Goal: Task Accomplishment & Management: Manage account settings

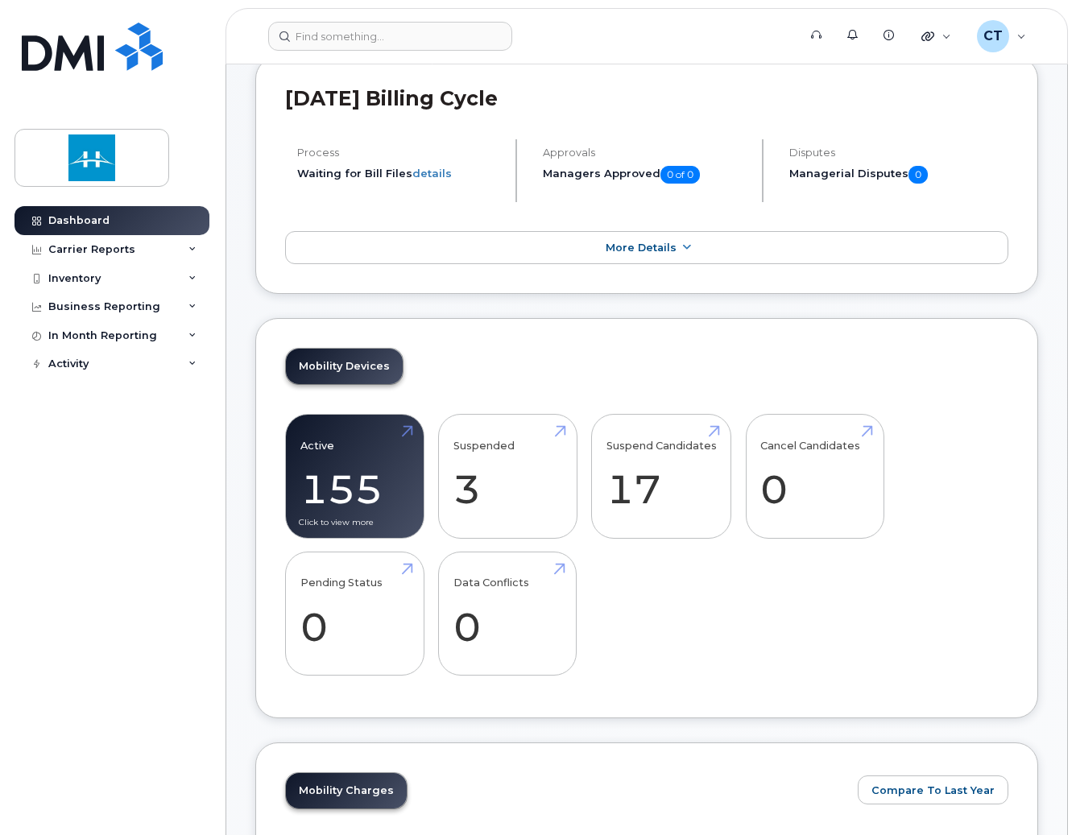
scroll to position [161, 0]
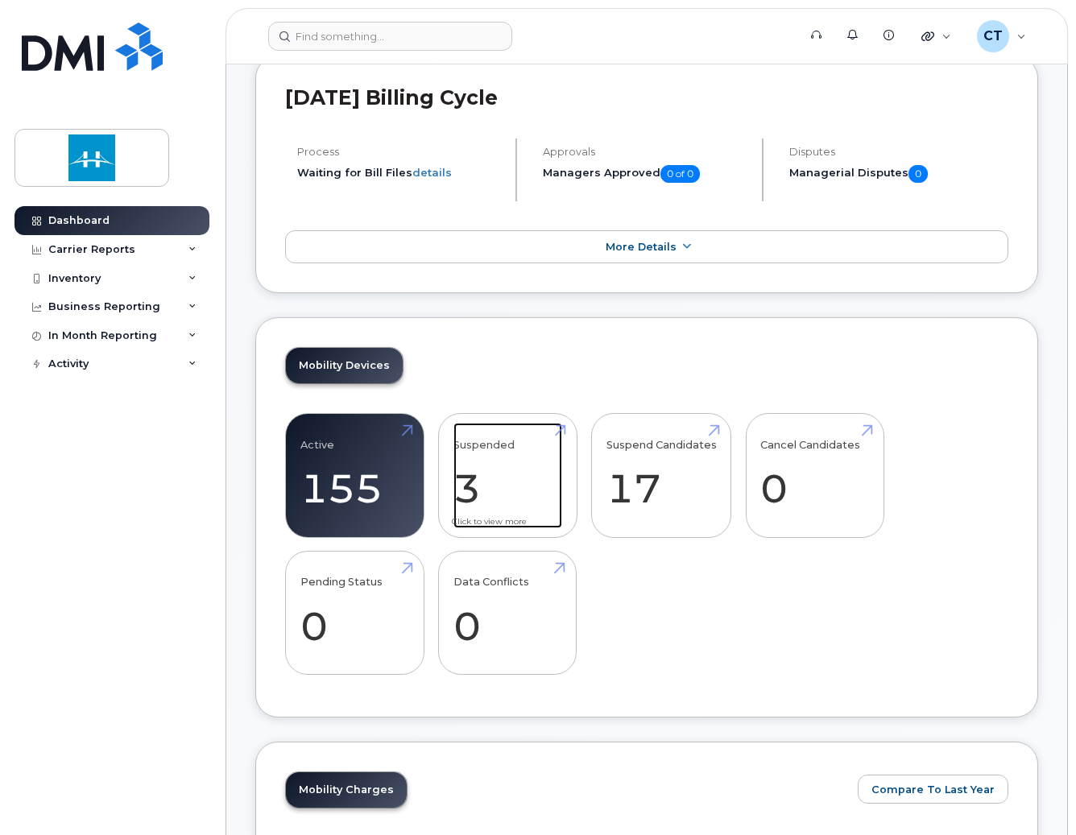
click at [532, 494] on link "Suspended 3" at bounding box center [507, 476] width 109 height 106
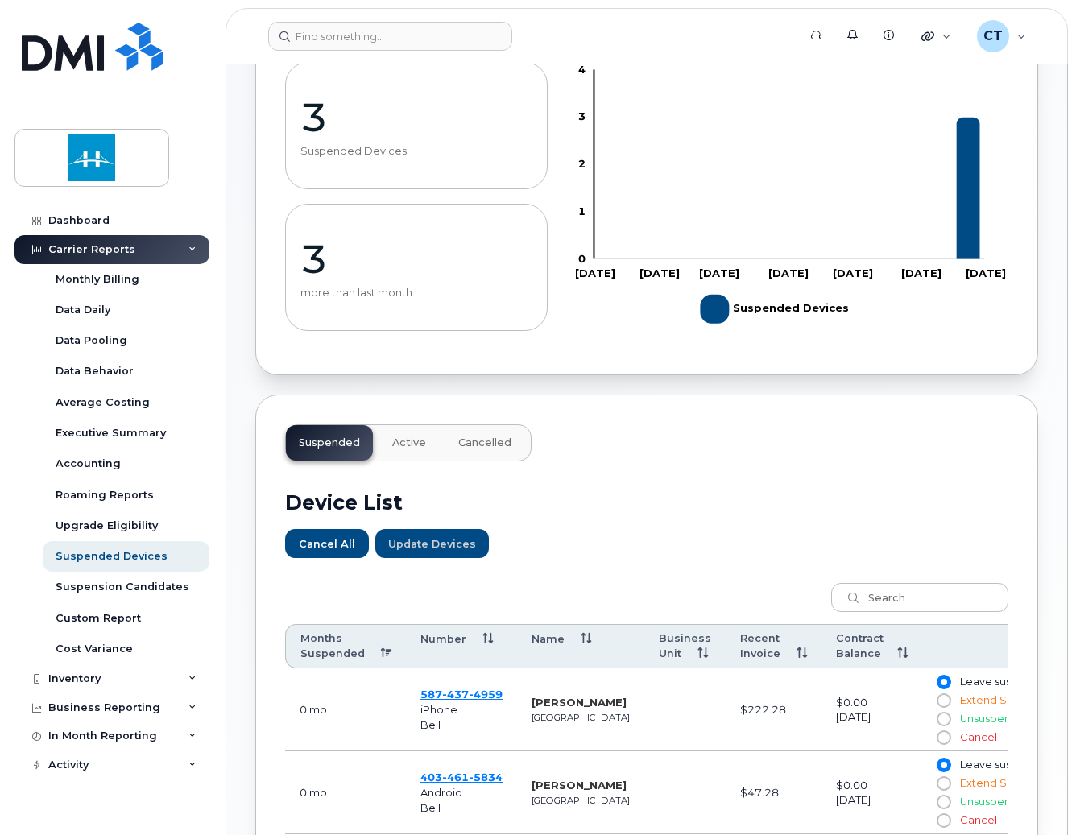
scroll to position [322, 0]
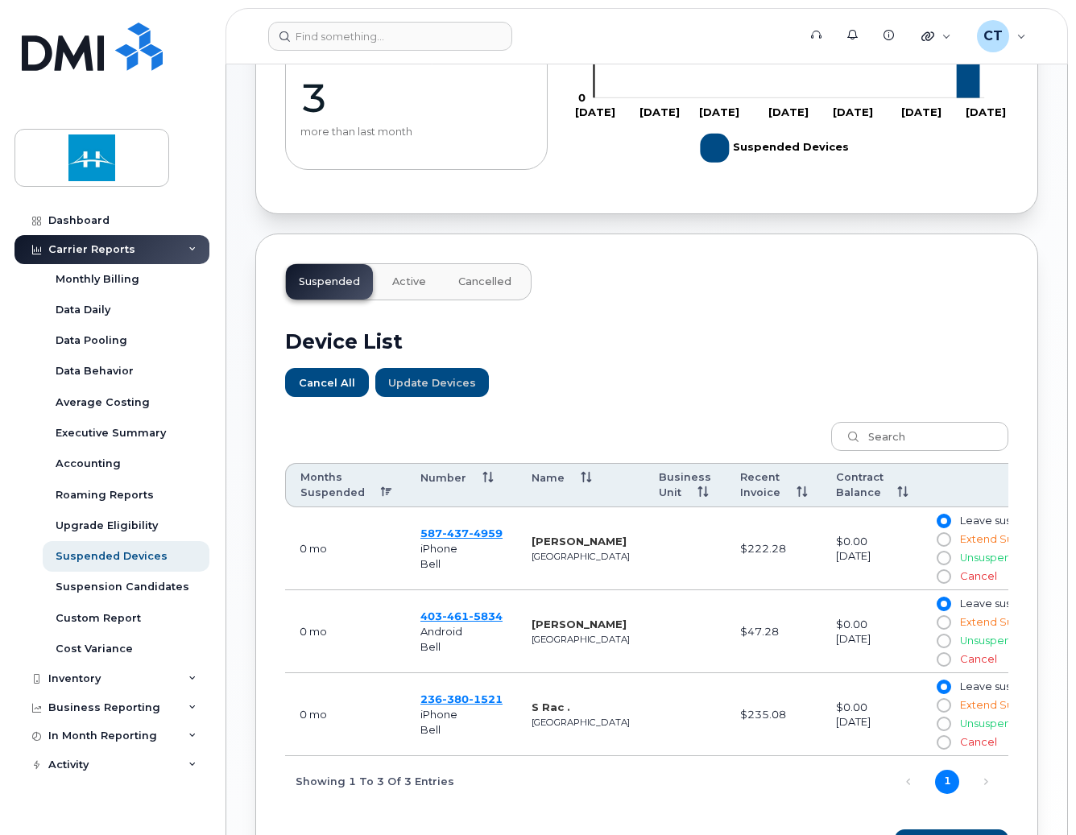
click at [541, 631] on strong "Luke Chmelyk" at bounding box center [579, 624] width 95 height 13
click at [485, 623] on span "5834" at bounding box center [486, 616] width 34 height 13
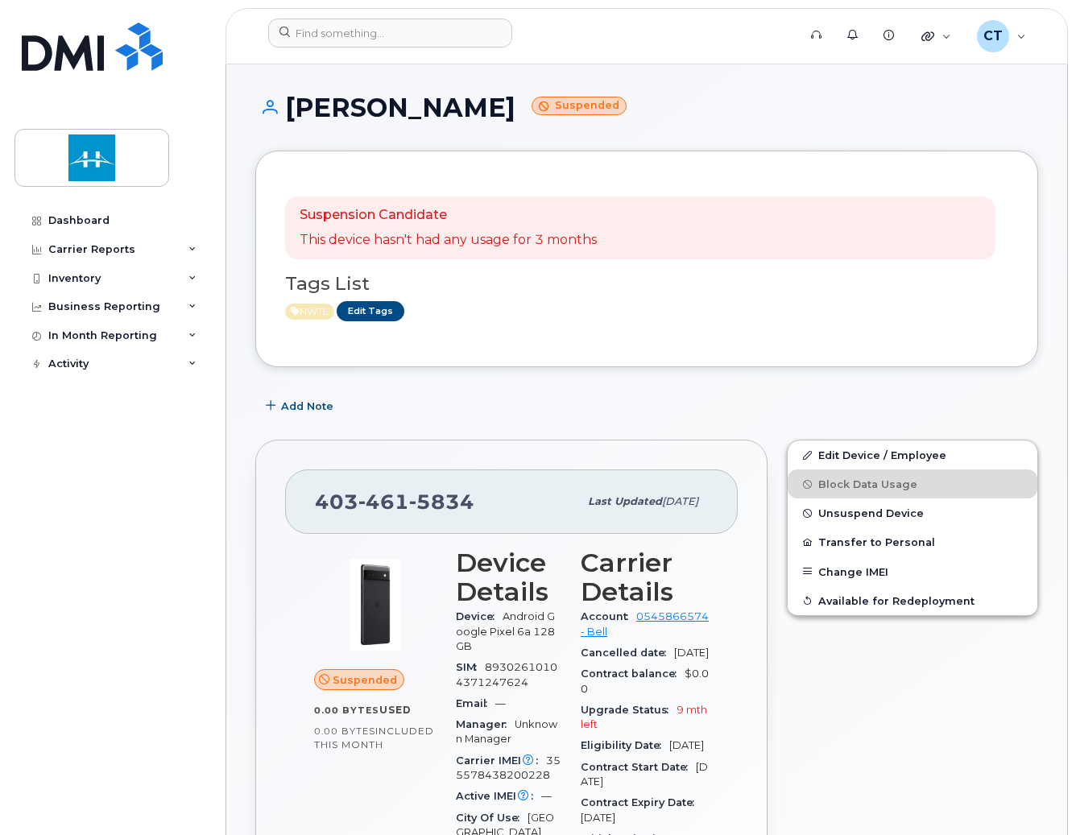
click at [721, 392] on div "Add Note" at bounding box center [646, 405] width 783 height 29
click at [867, 519] on button "Unsuspend Device" at bounding box center [913, 512] width 250 height 29
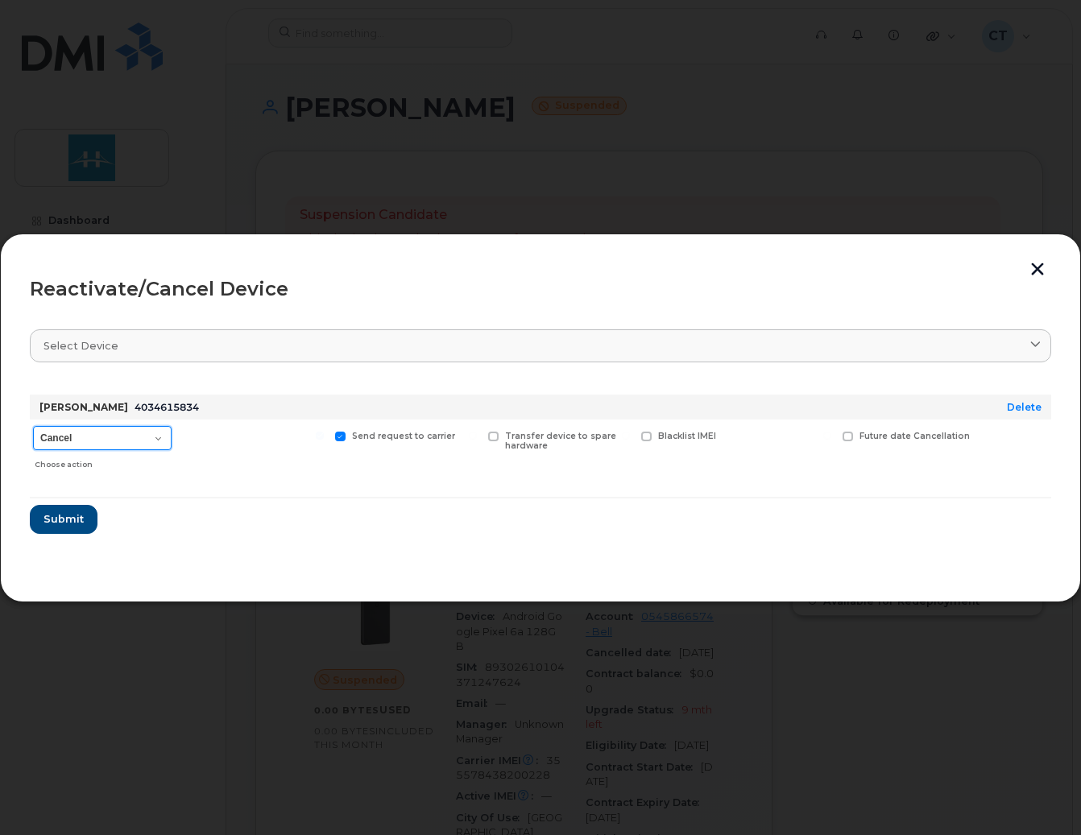
click at [135, 435] on select "Cancel Suspend - Extend Suspension Reactivate" at bounding box center [102, 438] width 139 height 24
select select "[object Object]"
click at [33, 426] on select "Cancel Suspend - Extend Suspension Reactivate" at bounding box center [102, 438] width 139 height 24
click at [754, 440] on label "New Username" at bounding box center [784, 437] width 85 height 10
click at [730, 440] on input "New Username" at bounding box center [726, 436] width 8 height 8
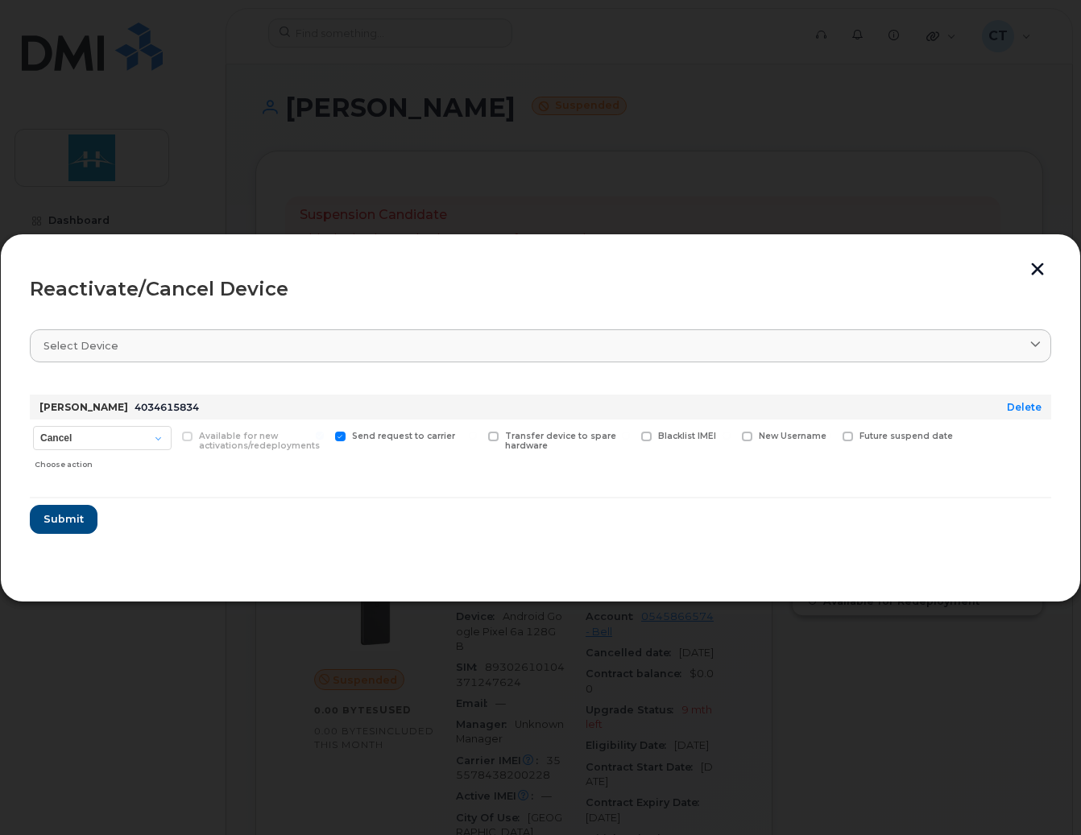
checkbox input "true"
click at [779, 470] on input "text" at bounding box center [787, 461] width 90 height 29
click at [772, 466] on input "text" at bounding box center [787, 461] width 90 height 29
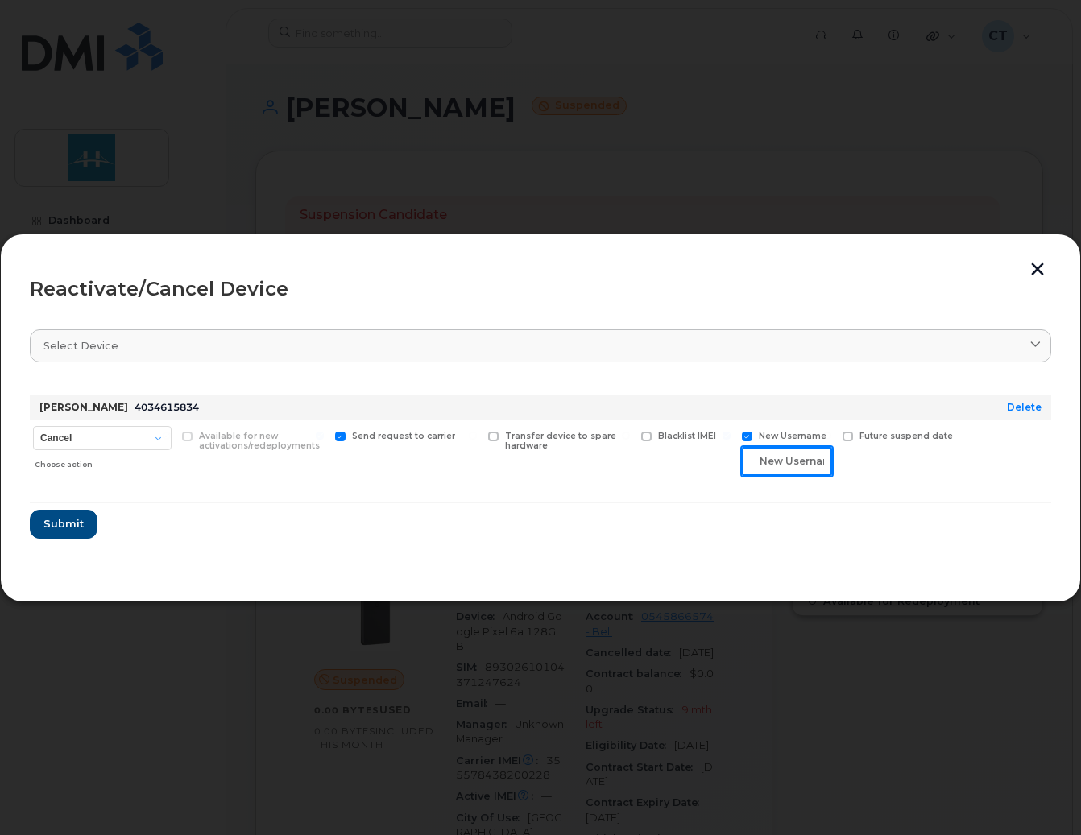
click at [772, 466] on input "text" at bounding box center [787, 461] width 90 height 29
paste input "[PERSON_NAME]"
click at [754, 463] on input "[PERSON_NAME]" at bounding box center [787, 461] width 90 height 29
type input "[PERSON_NAME]"
click at [86, 523] on button "Submit" at bounding box center [63, 524] width 66 height 29
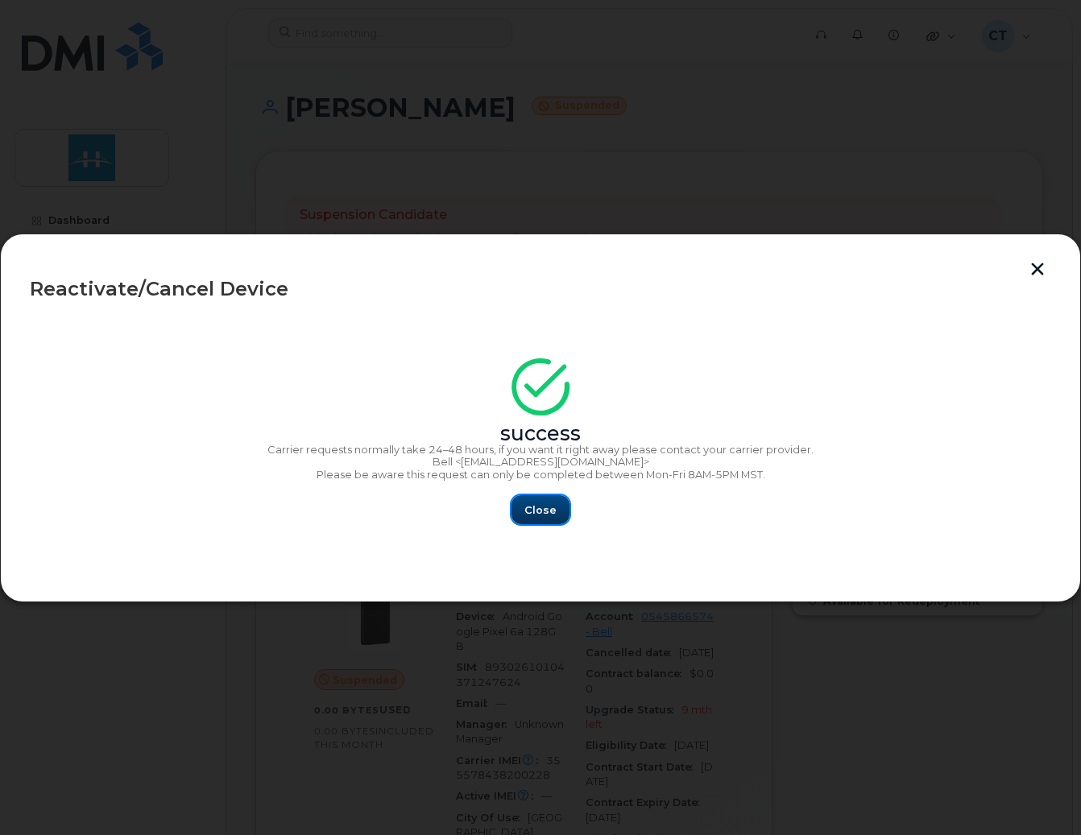
click at [532, 511] on span "Close" at bounding box center [540, 510] width 32 height 15
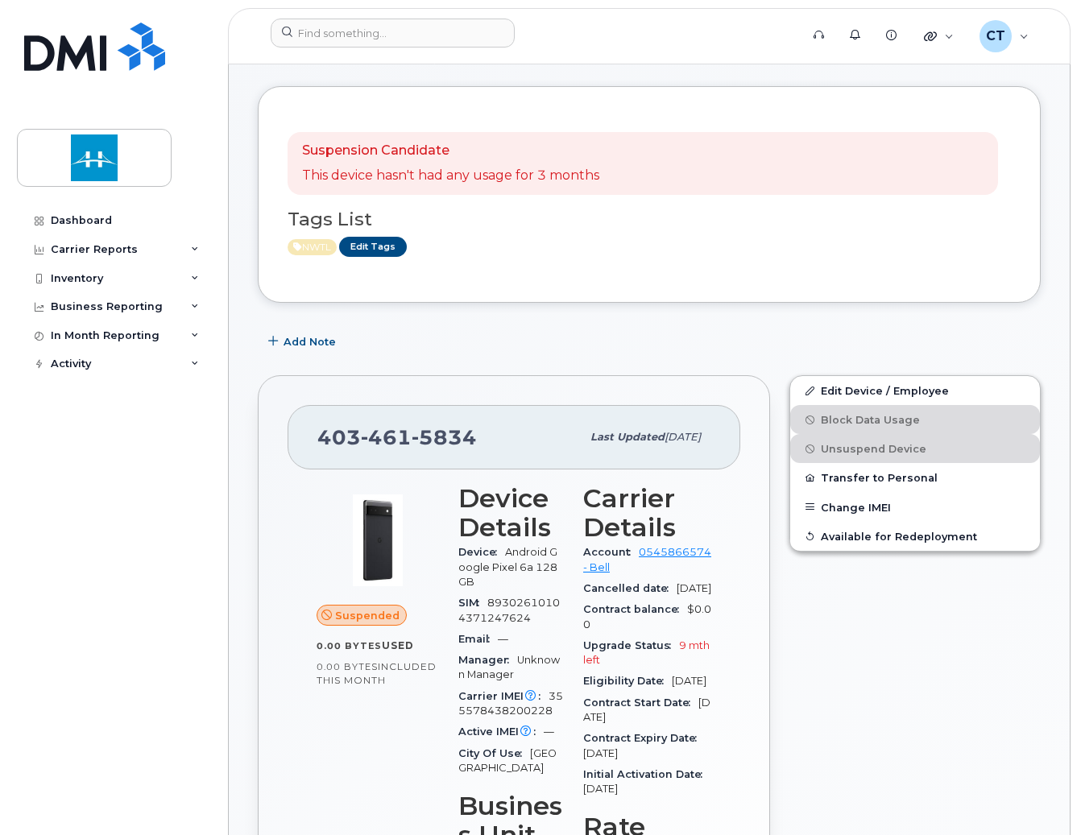
scroll to position [81, 0]
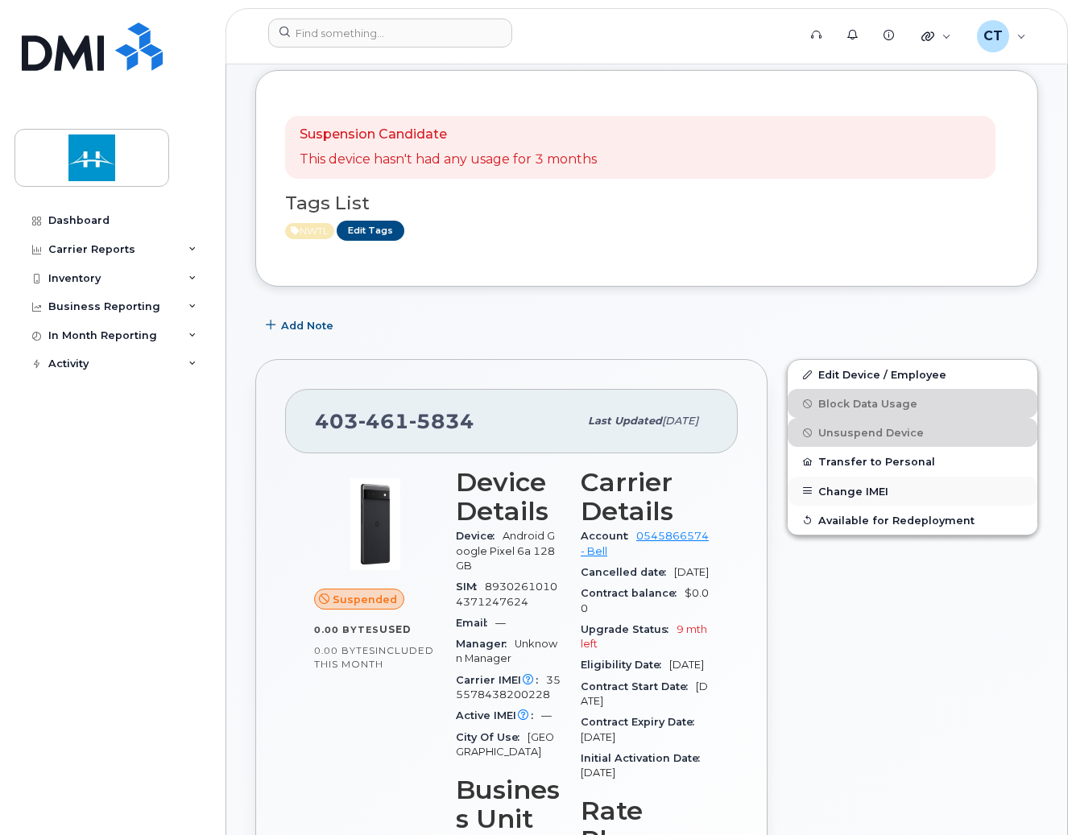
click at [847, 493] on button "Change IMEI" at bounding box center [913, 491] width 250 height 29
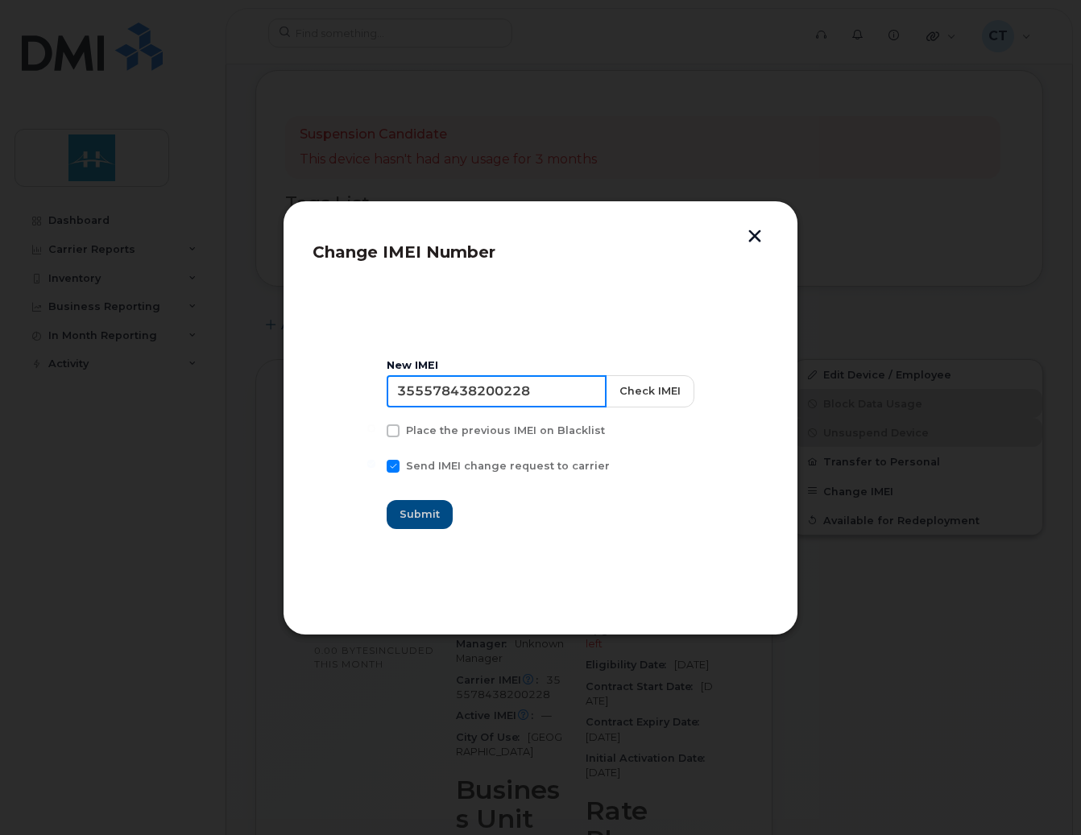
click at [527, 392] on input "355578438200228" at bounding box center [497, 391] width 220 height 32
type input "89302610207416125190"
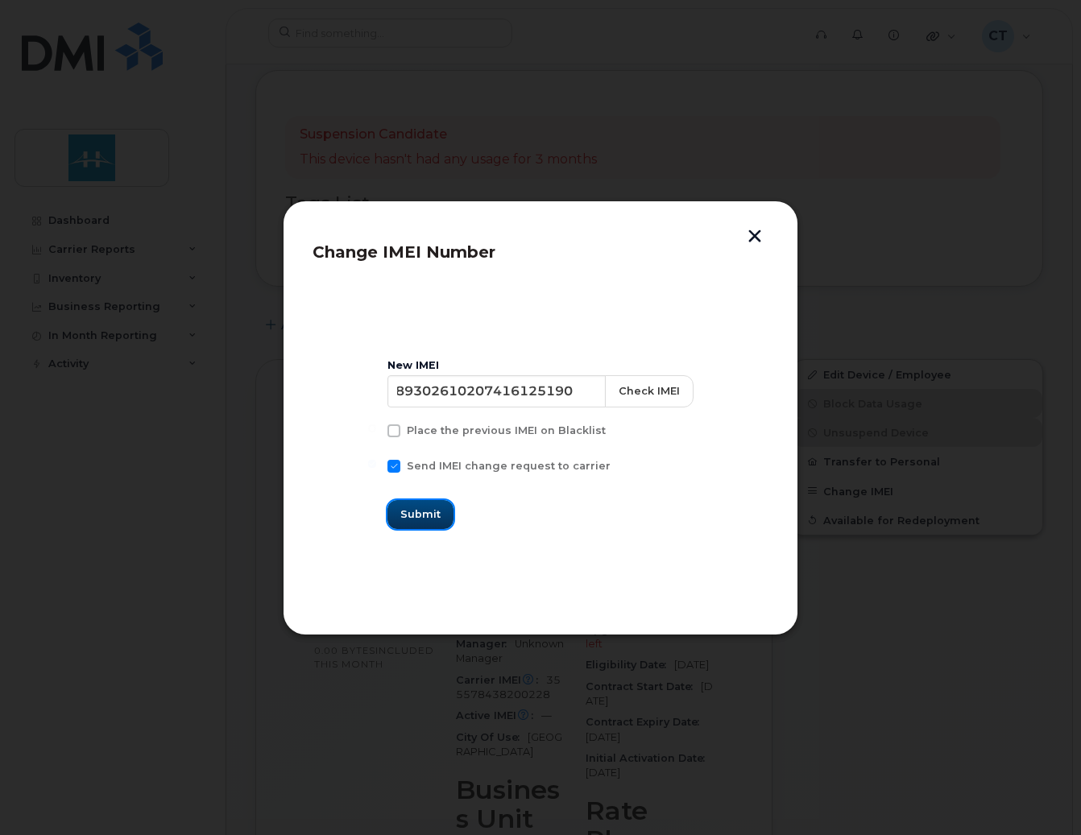
click at [427, 511] on span "Submit" at bounding box center [420, 514] width 40 height 15
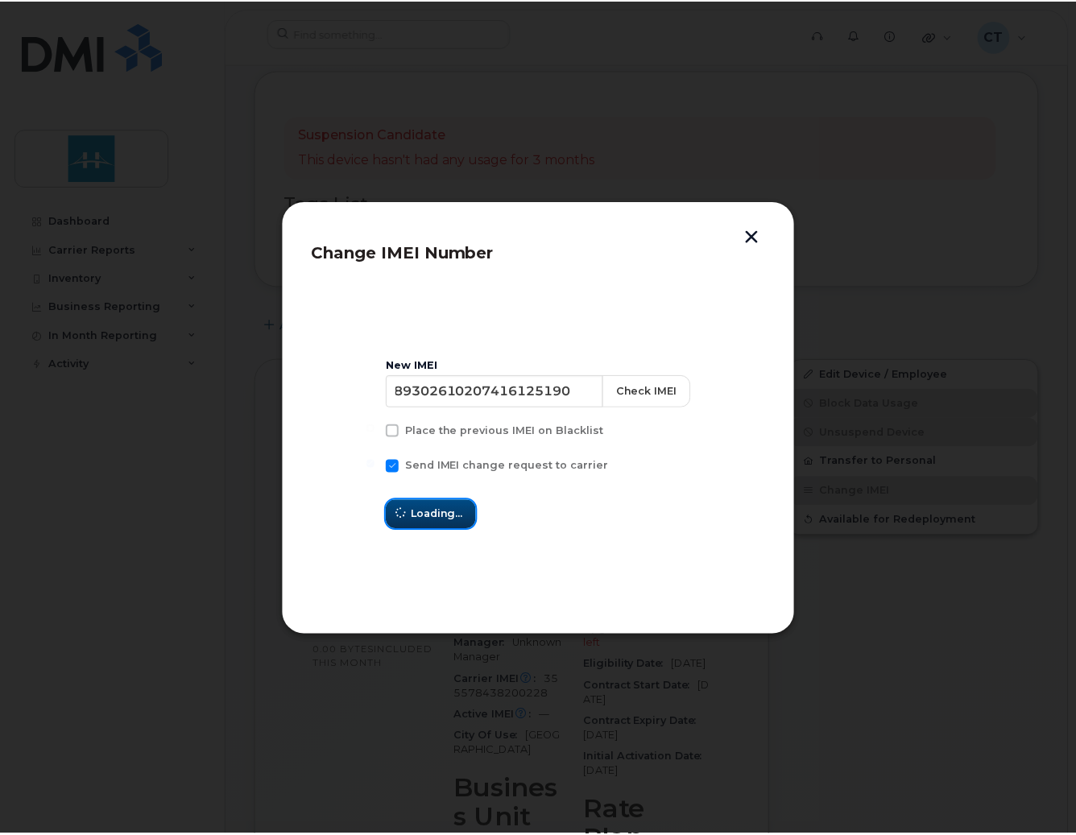
scroll to position [0, 0]
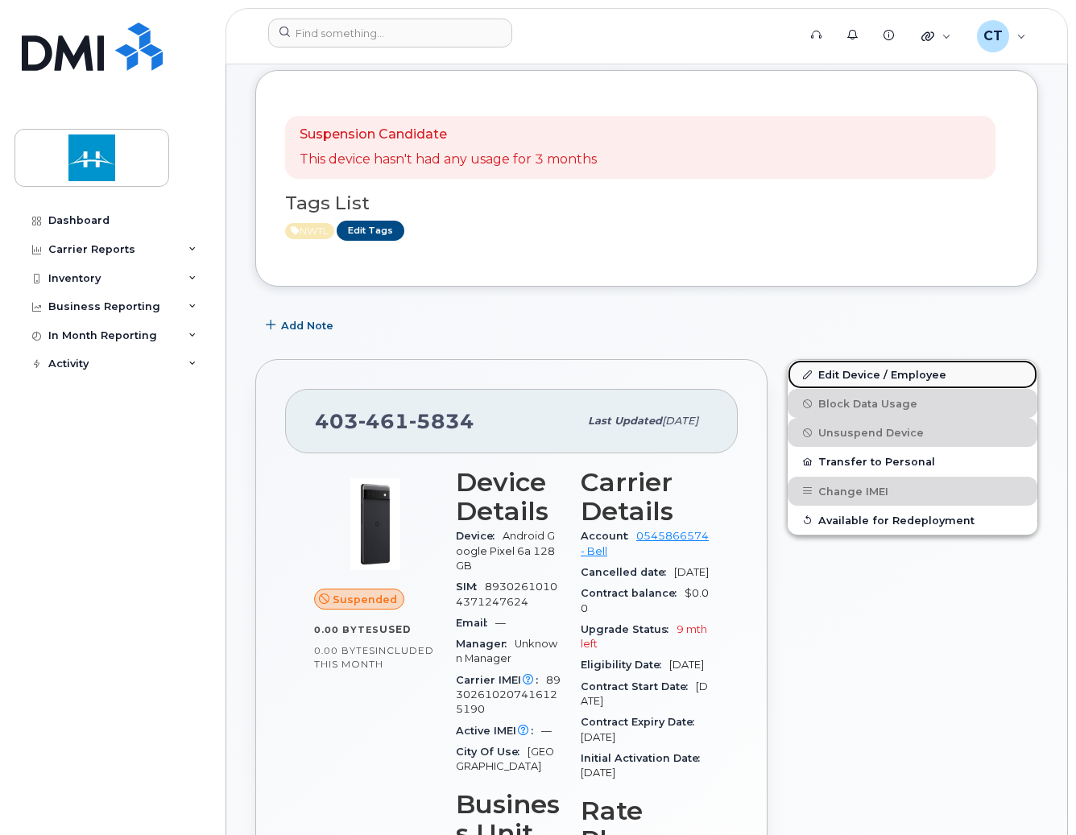
click at [863, 376] on link "Edit Device / Employee" at bounding box center [913, 374] width 250 height 29
click at [805, 370] on icon at bounding box center [807, 374] width 9 height 9
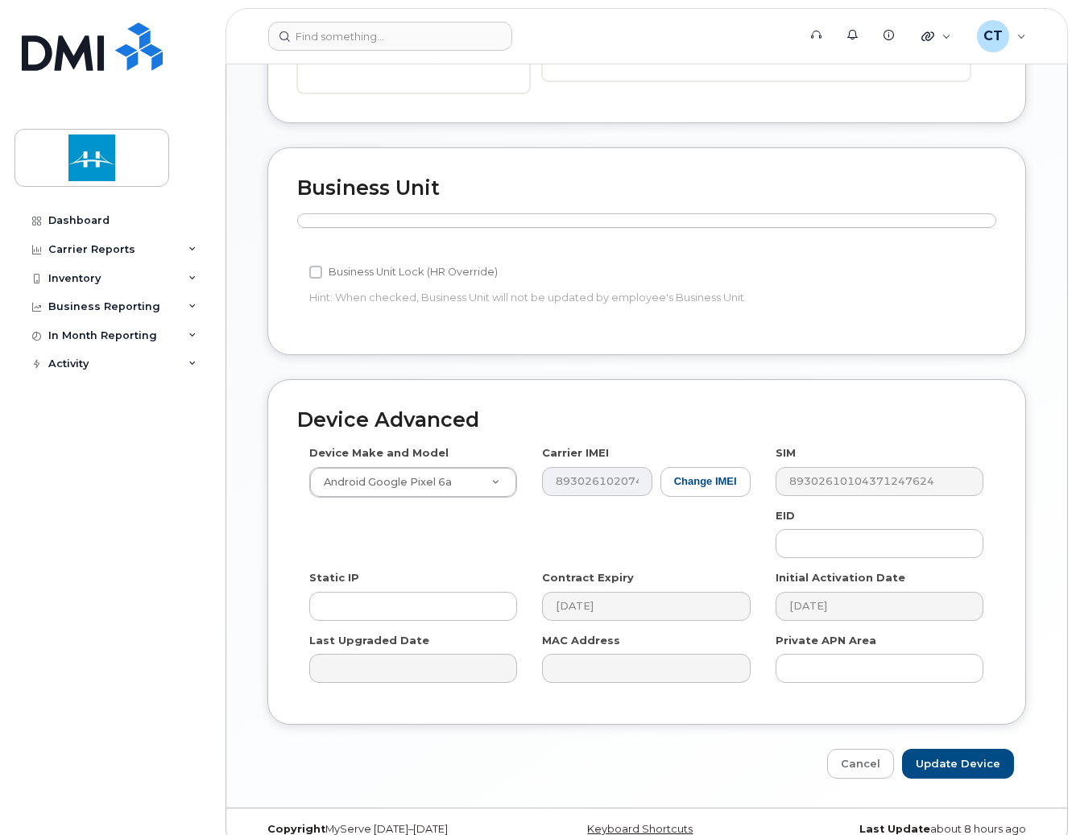
scroll to position [577, 0]
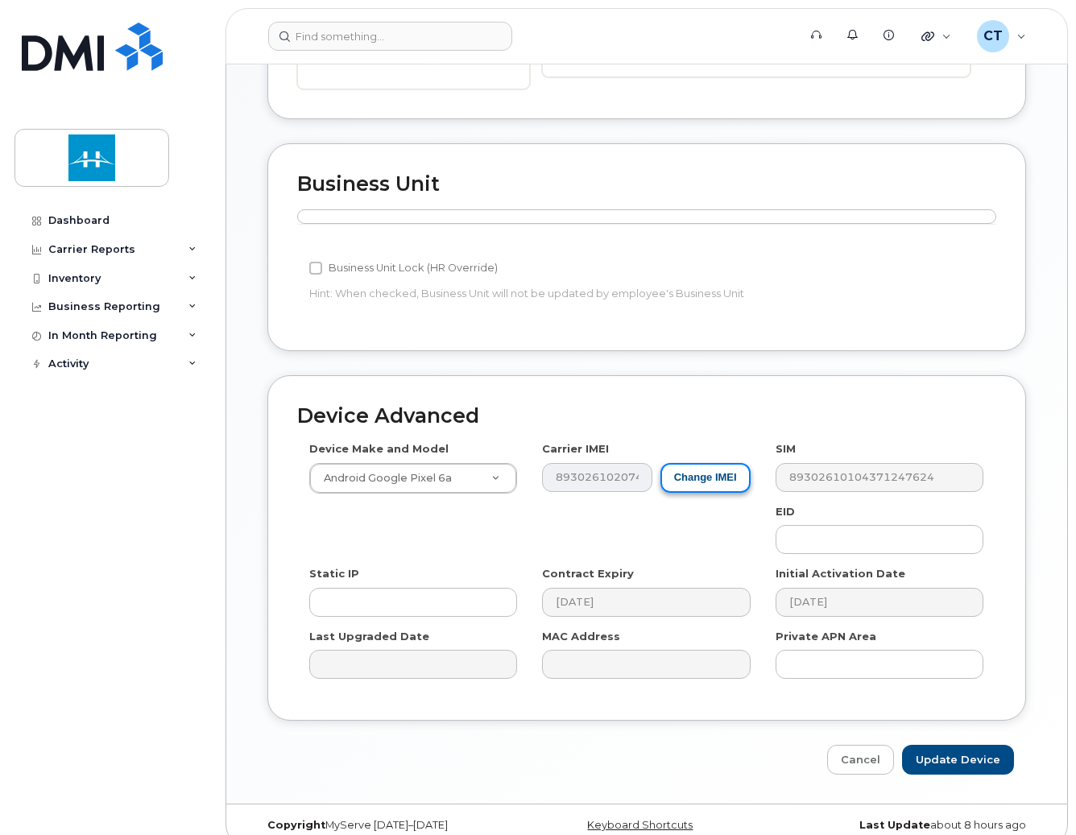
click at [710, 463] on button "Change IMEI" at bounding box center [705, 478] width 90 height 30
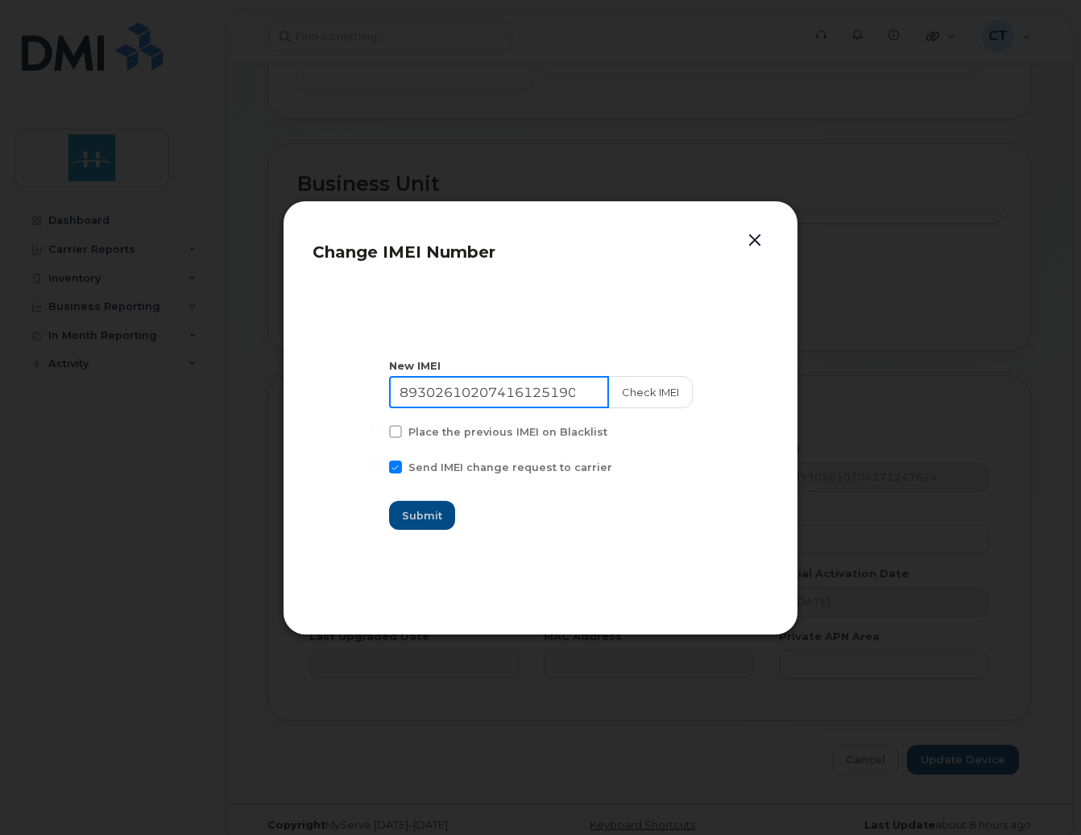
click at [527, 399] on input "89302610207416125190" at bounding box center [499, 392] width 220 height 32
type input "355952399969727"
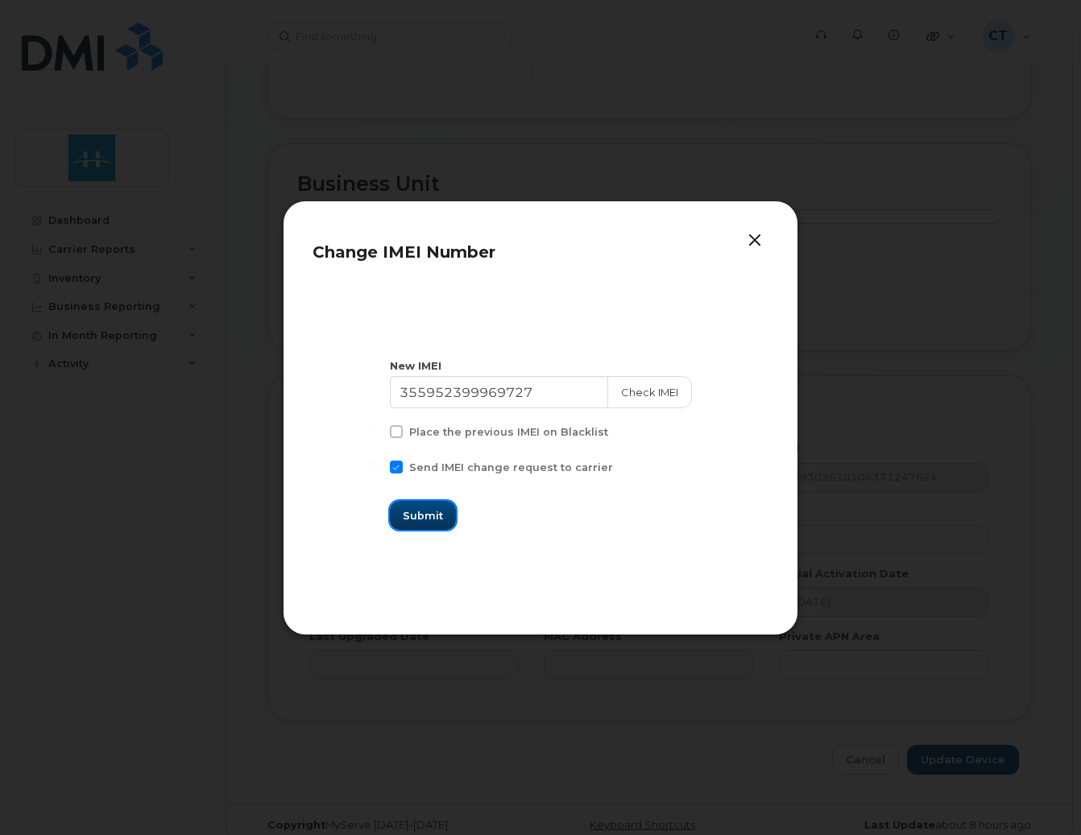
click at [424, 518] on span "Submit" at bounding box center [423, 515] width 40 height 15
type input "355952399969727"
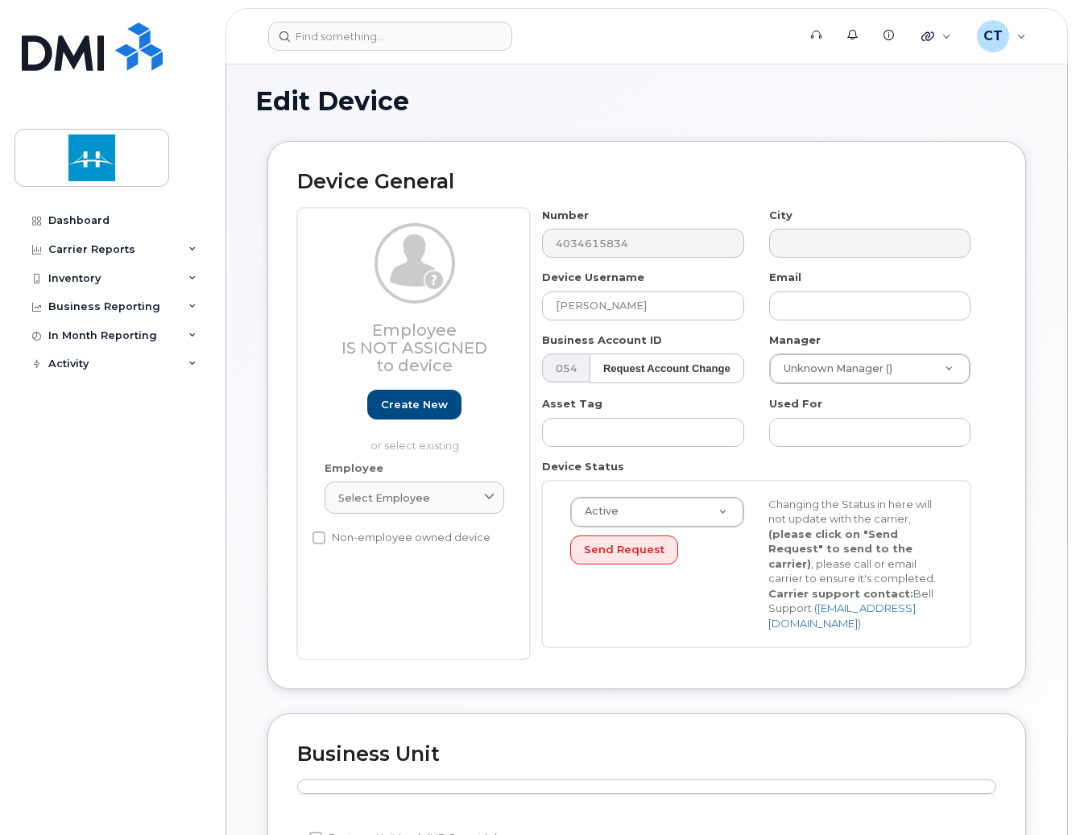
scroll to position [0, 0]
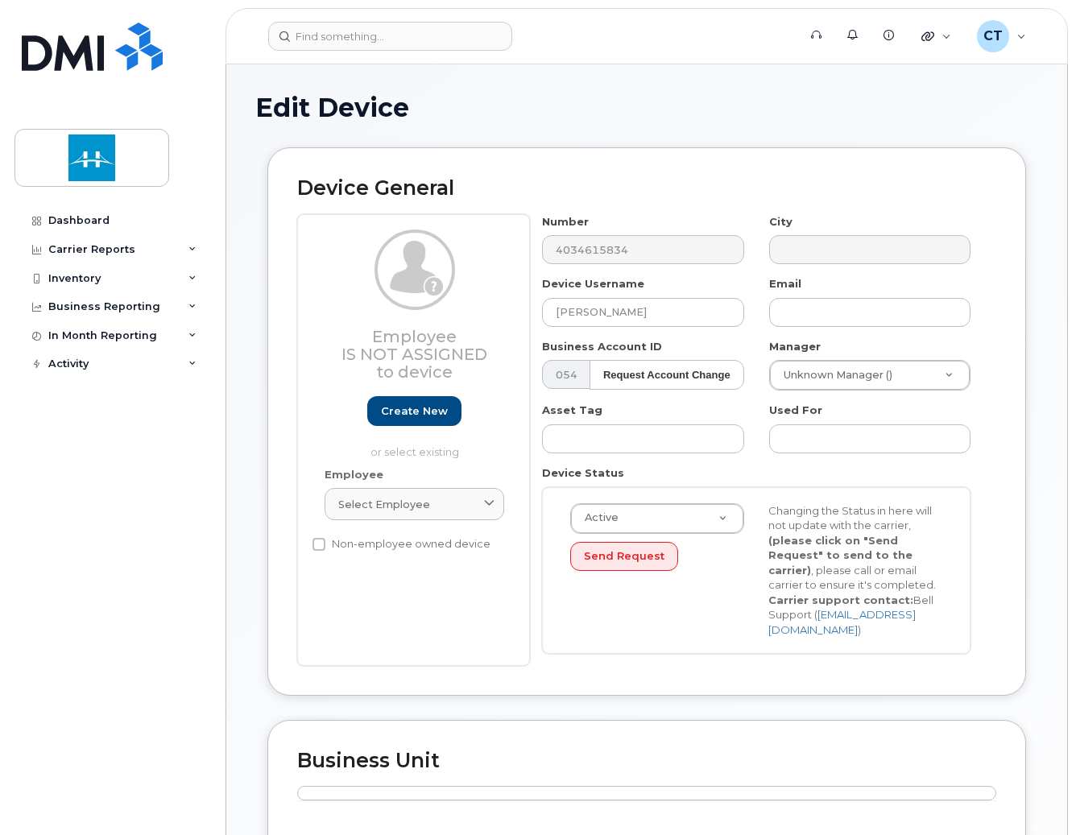
click at [883, 221] on div "City" at bounding box center [870, 239] width 226 height 51
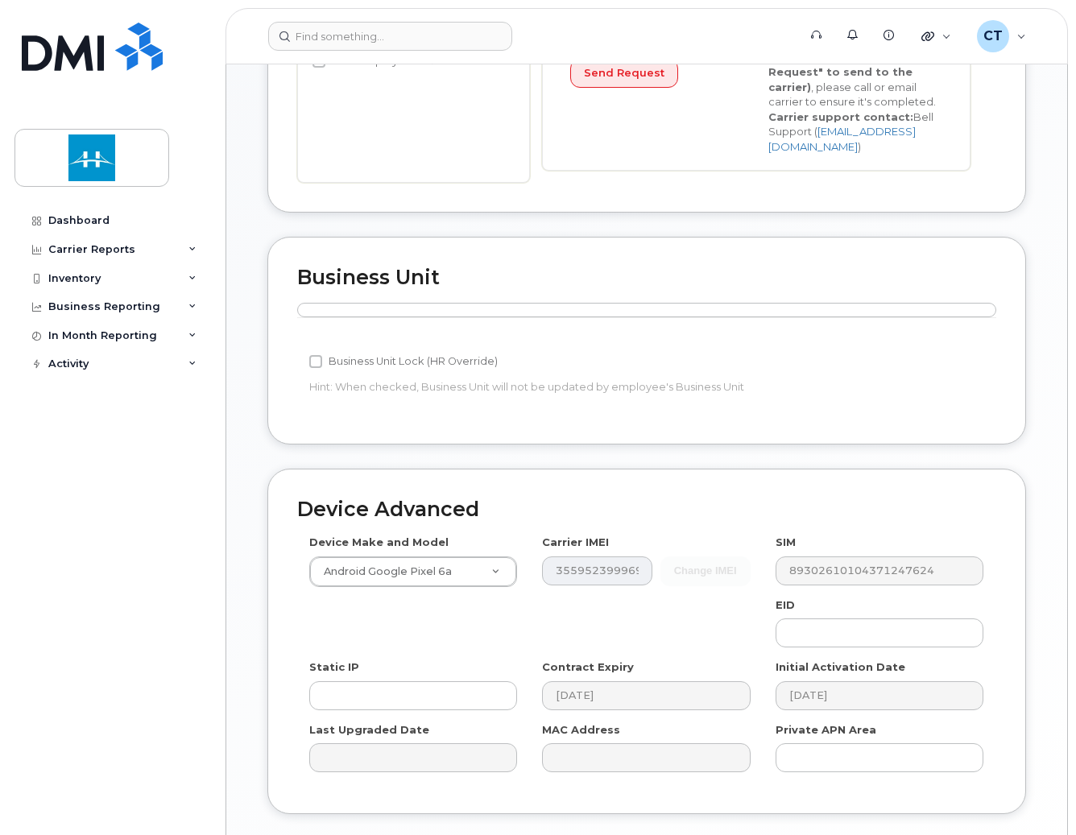
scroll to position [577, 0]
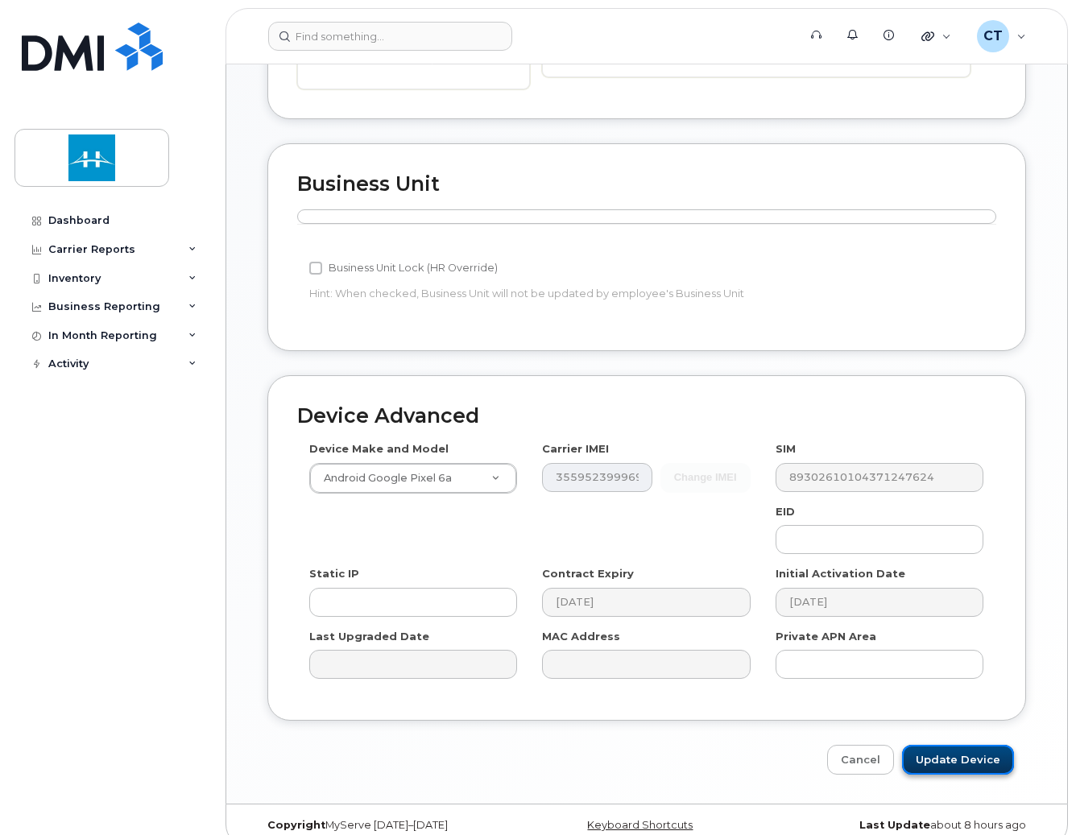
click at [944, 745] on input "Update Device" at bounding box center [958, 760] width 112 height 30
type input "Saving..."
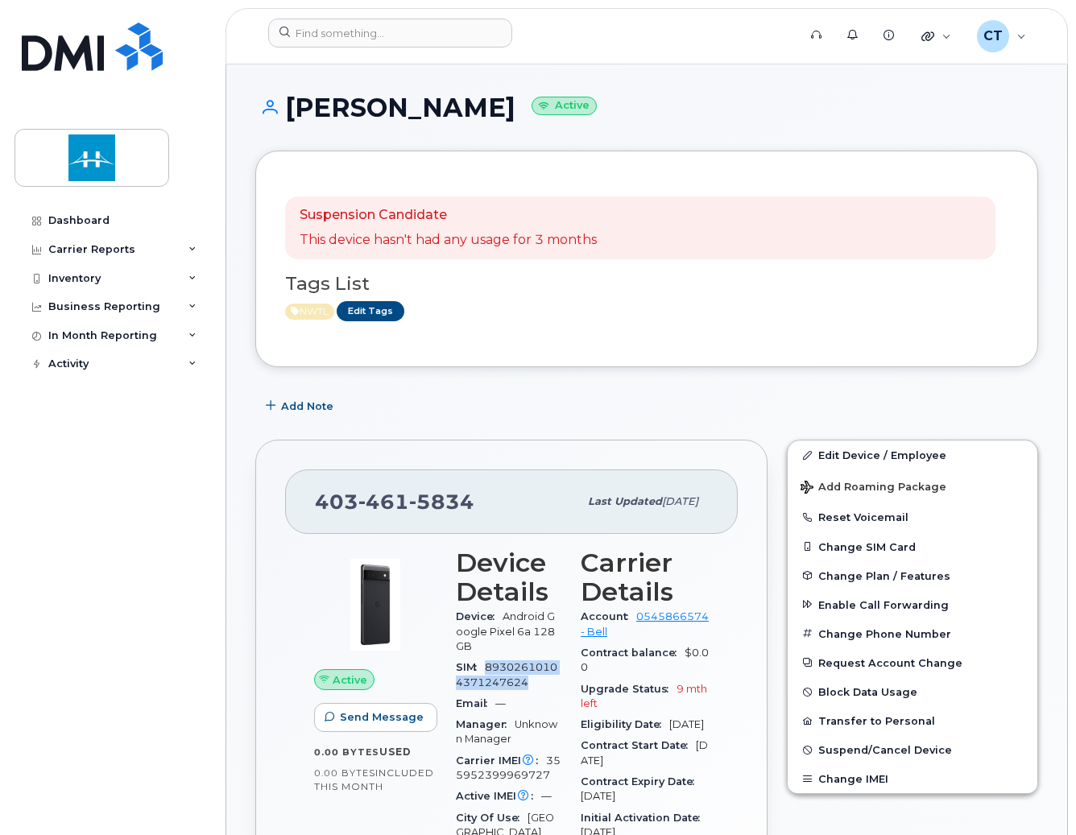
drag, startPoint x: 489, startPoint y: 649, endPoint x: 520, endPoint y: 670, distance: 37.7
click at [520, 670] on div "SIM [TECHNICAL_ID]" at bounding box center [508, 675] width 105 height 36
